Goal: Transaction & Acquisition: Obtain resource

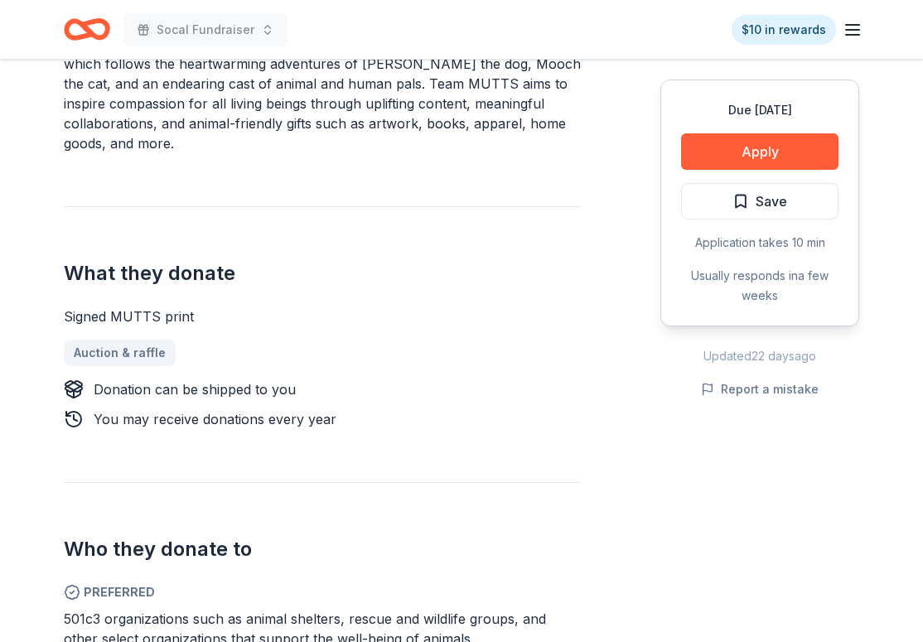
scroll to position [567, 0]
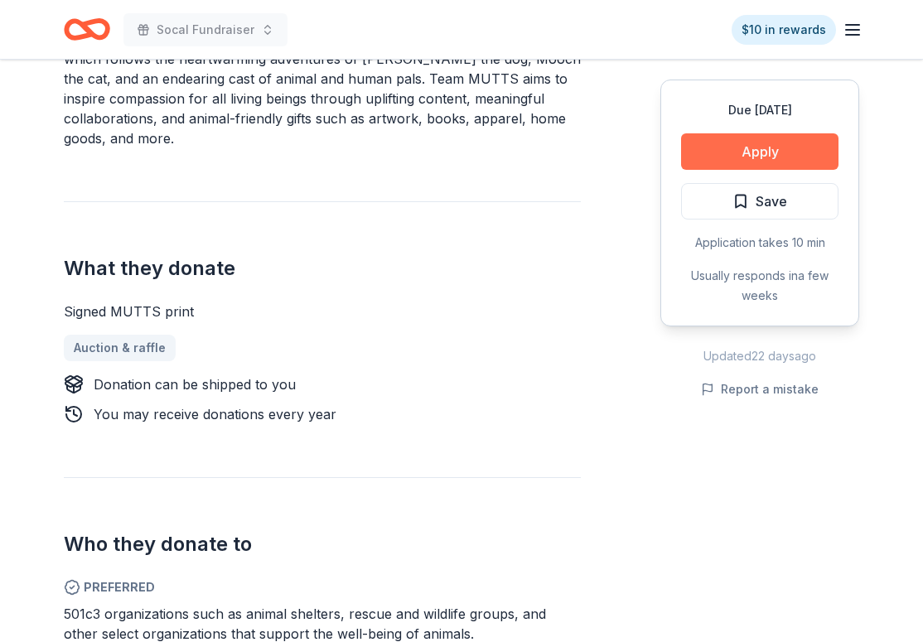
click at [771, 155] on button "Apply" at bounding box center [759, 151] width 157 height 36
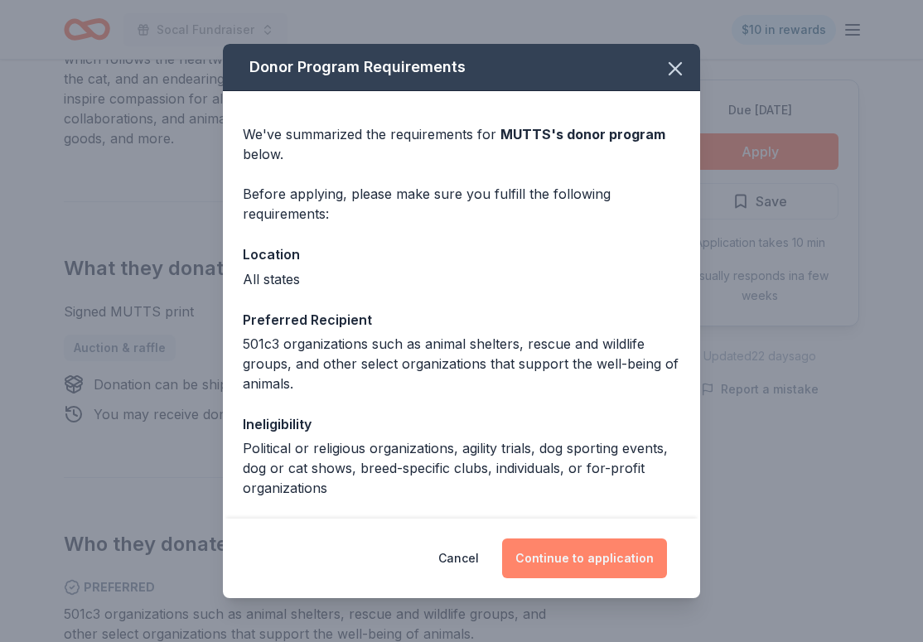
click at [587, 564] on button "Continue to application" at bounding box center [584, 558] width 165 height 40
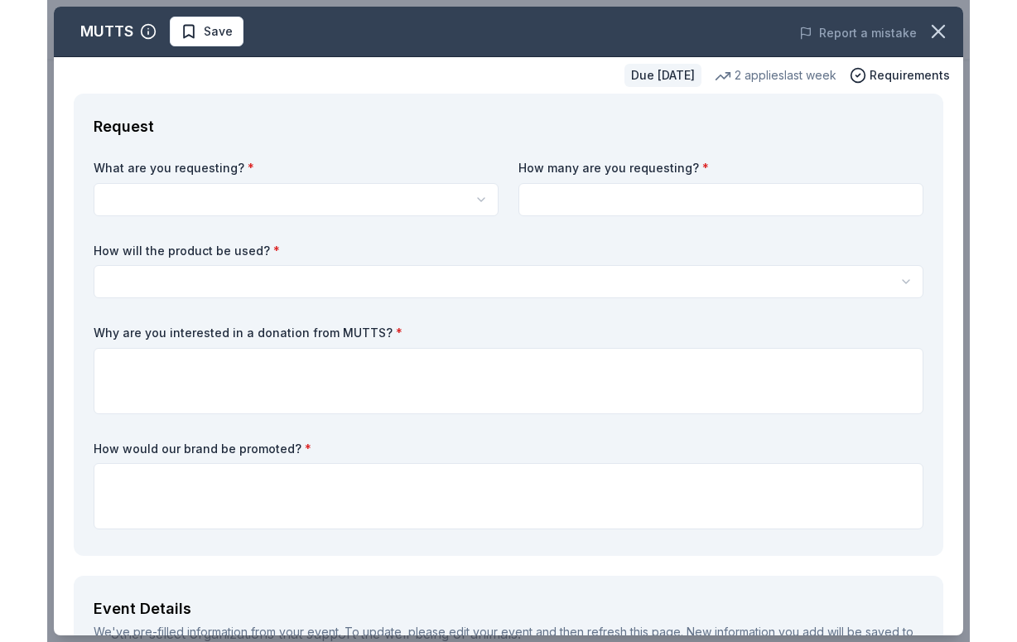
scroll to position [0, 0]
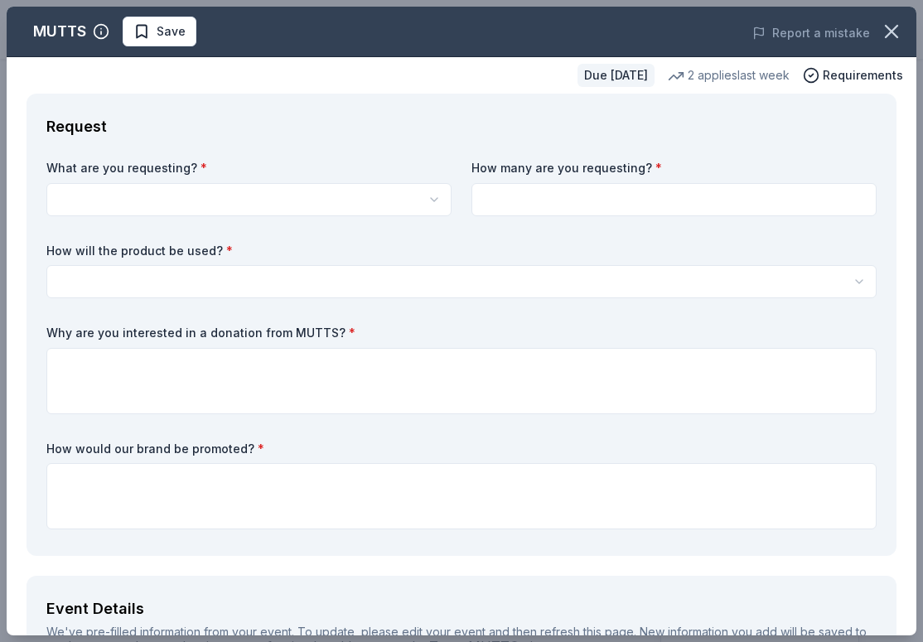
click at [314, 199] on html "Socal Fundraiser $10 in rewards Due [DATE] Share MUTTS New 2 applies last week …" at bounding box center [461, 321] width 923 height 642
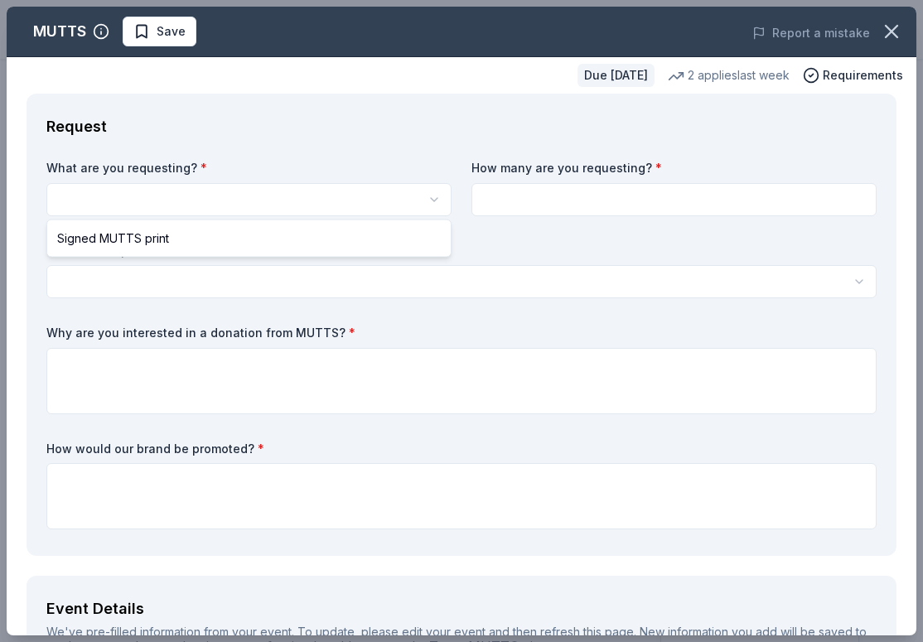
select select "Signed MUTTS print"
click at [185, 192] on html "Socal Fundraiser $10 in rewards Due [DATE] Share MUTTS New 2 applies last week …" at bounding box center [461, 321] width 923 height 642
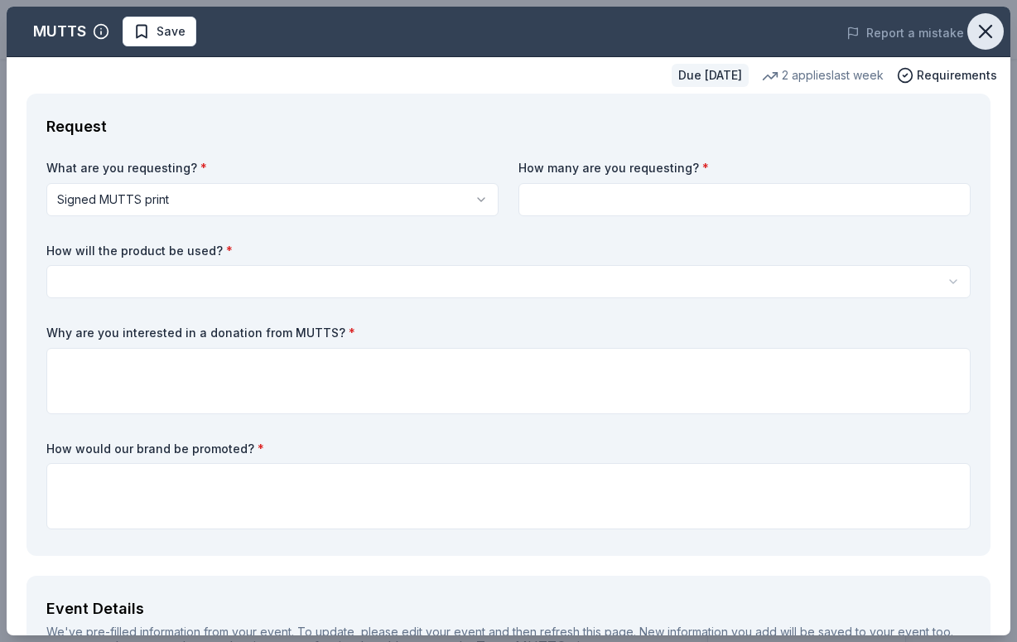
click at [922, 33] on icon "button" at bounding box center [985, 31] width 23 height 23
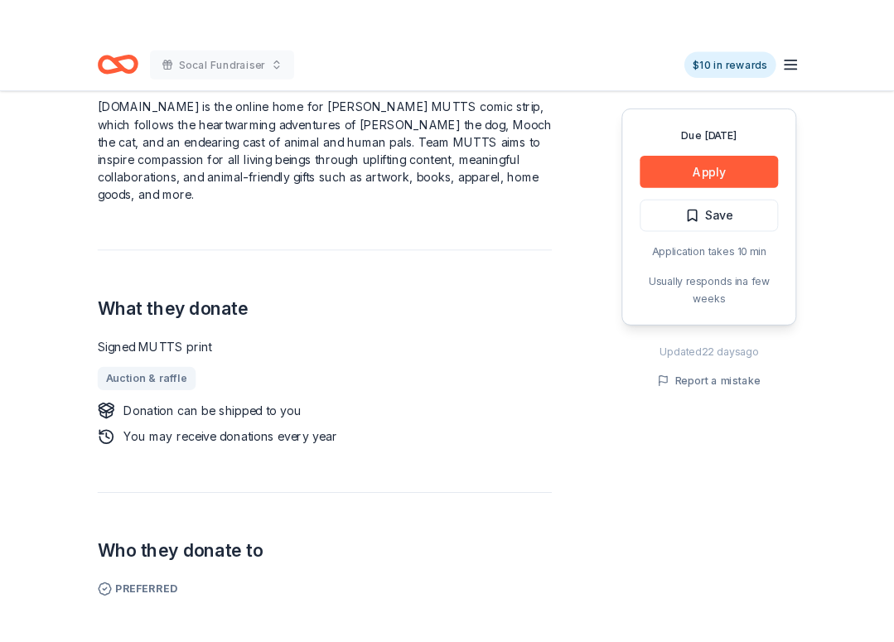
scroll to position [536, 0]
